Goal: Information Seeking & Learning: Learn about a topic

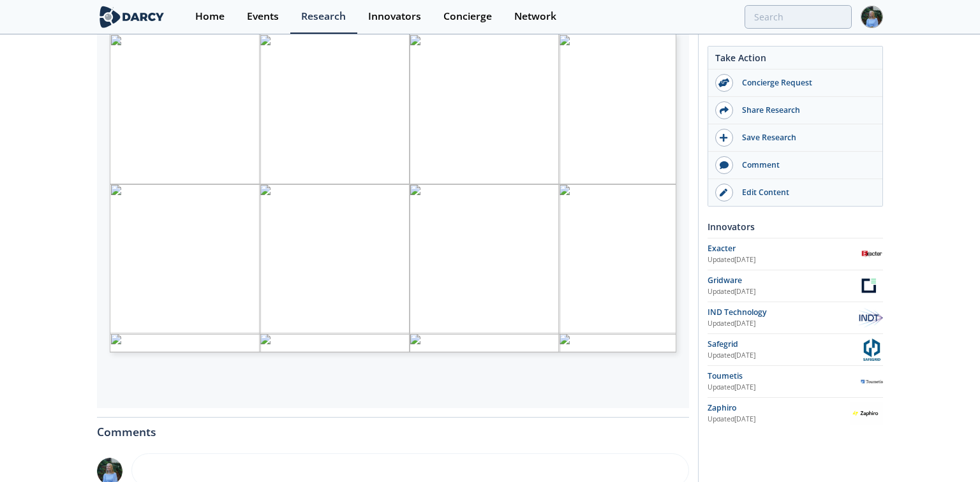
type input "9"
type input "10"
type input "11"
type input "12"
type input "6"
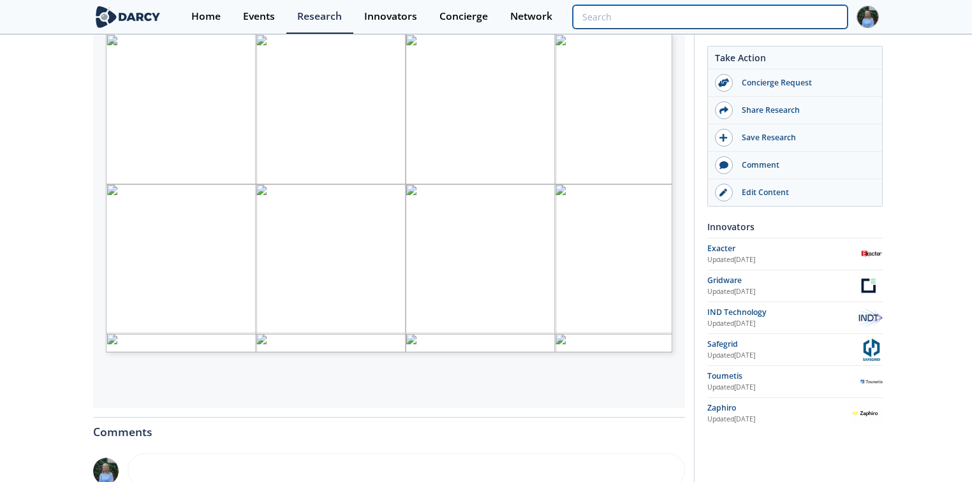
click at [789, 23] on input "search" at bounding box center [710, 17] width 275 height 24
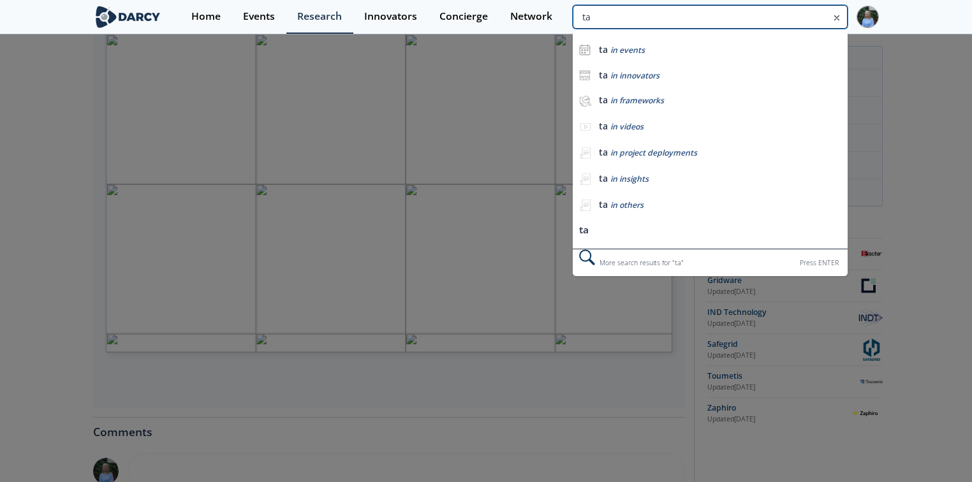
type input "t"
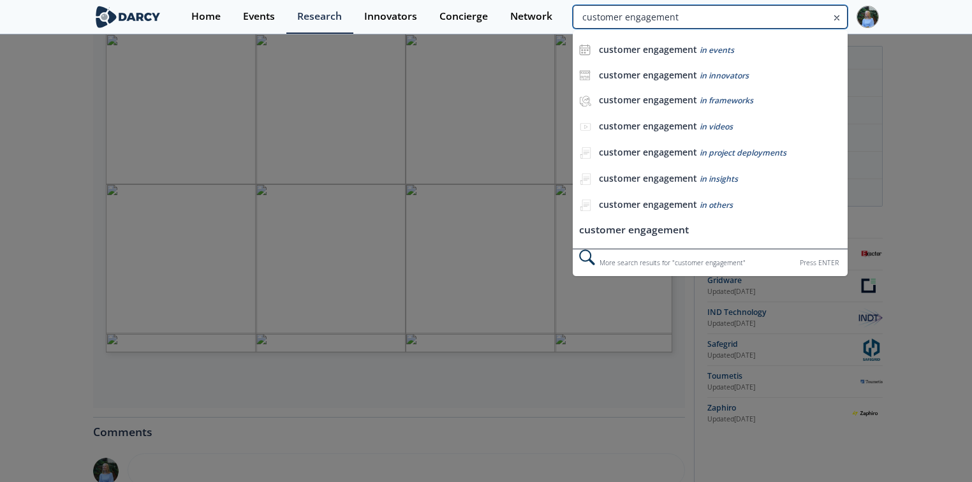
type input "customer engagement"
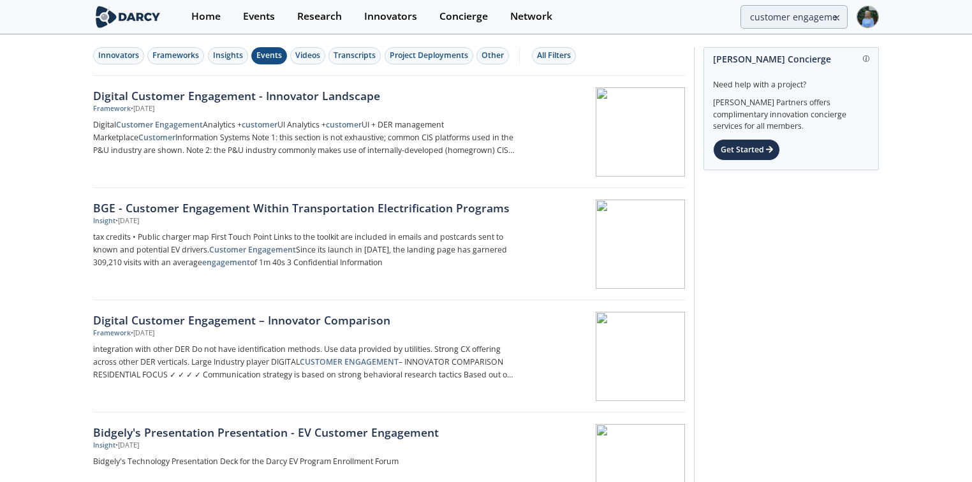
click at [261, 59] on div "Events" at bounding box center [270, 55] width 26 height 11
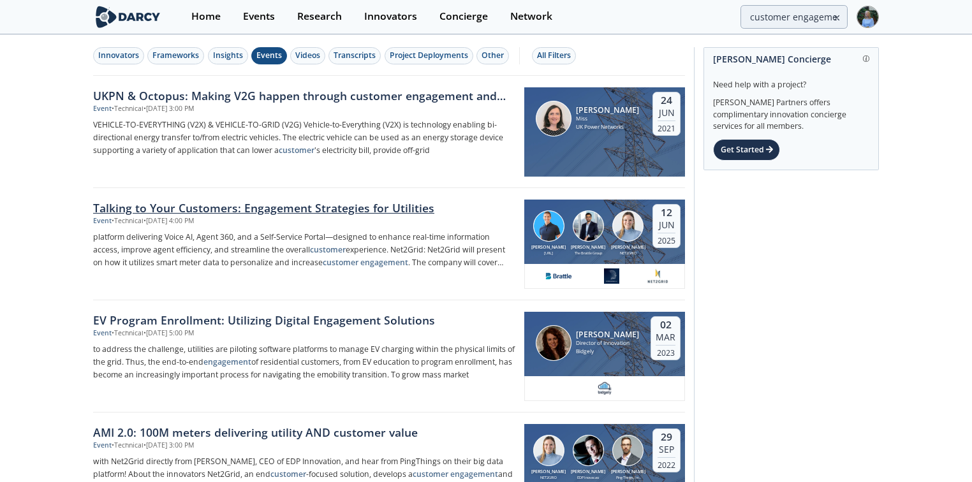
click at [302, 208] on div "Talking to Your Customers: Engagement Strategies for Utilities" at bounding box center [304, 208] width 422 height 17
